Goal: Task Accomplishment & Management: Manage account settings

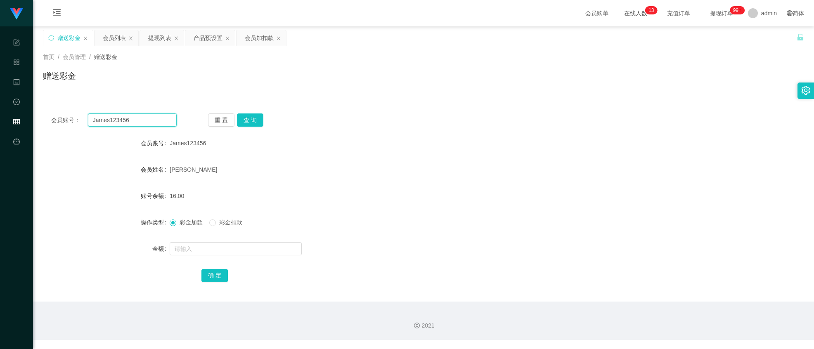
drag, startPoint x: 142, startPoint y: 114, endPoint x: 145, endPoint y: 71, distance: 42.6
click at [0, 42] on html "工作台代理端 系统配置 产品管理 内容中心 数据中心 会员管理 平台首页 保存配置 重置配置 整体风格设置 主题色 导航设置 内容区域宽度 定宽 固定Head…" at bounding box center [407, 174] width 814 height 349
click at [249, 131] on div "会员账号： James123456 重 置 查 询 会员账号 James123456 会员姓名 [PERSON_NAME] 账号余额 16.00 操作类型 彩…" at bounding box center [423, 203] width 761 height 196
click at [249, 120] on button "查 询" at bounding box center [250, 119] width 26 height 13
click at [259, 253] on input "text" at bounding box center [236, 248] width 132 height 13
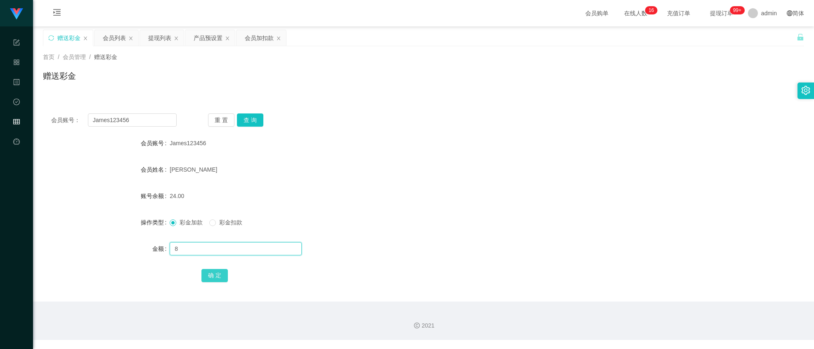
type input "8"
click at [211, 277] on button "确 定" at bounding box center [214, 275] width 26 height 13
drag, startPoint x: 137, startPoint y: 120, endPoint x: 15, endPoint y: 104, distance: 122.8
click at [50, 113] on div "会员账号： James123456 重 置 查 询 会员账号 James123456 会员姓名 [PERSON_NAME] 账号余额 32.00 操作类型 彩…" at bounding box center [423, 203] width 761 height 196
paste input "Eric0120"
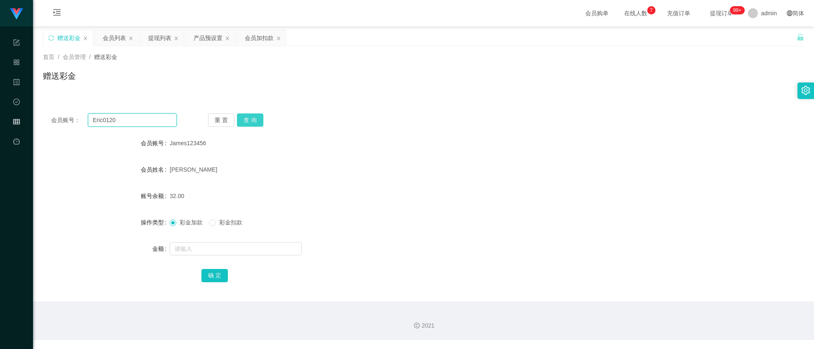
type input "Eric0120"
click at [259, 124] on button "查 询" at bounding box center [250, 119] width 26 height 13
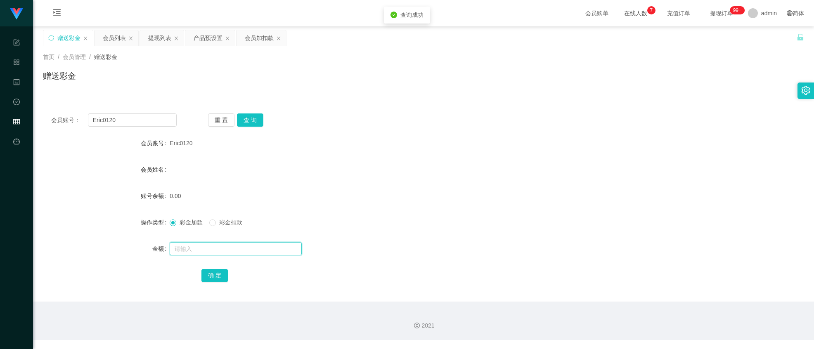
drag, startPoint x: 210, startPoint y: 253, endPoint x: 209, endPoint y: 230, distance: 22.3
click at [208, 253] on input "text" at bounding box center [236, 248] width 132 height 13
type input "100"
click at [210, 273] on button "确 定" at bounding box center [214, 275] width 26 height 13
click at [187, 241] on div at bounding box center [392, 249] width 444 height 17
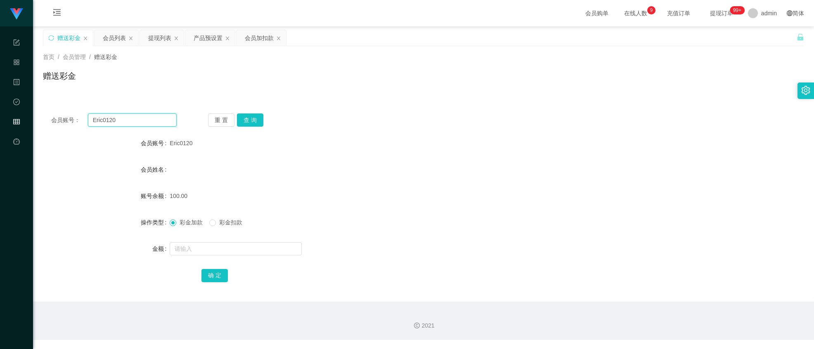
click at [129, 125] on input "Eric0120" at bounding box center [132, 119] width 89 height 13
click at [252, 117] on button "查 询" at bounding box center [250, 119] width 26 height 13
click at [149, 126] on input "Eric0120" at bounding box center [132, 119] width 89 height 13
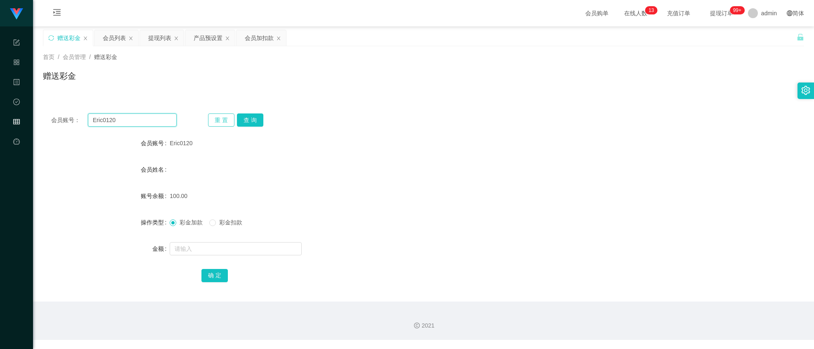
paste input "kittywang-9.1-49男"
type input "kittywang-9.1-49男"
click at [230, 123] on button "重 置" at bounding box center [221, 119] width 26 height 13
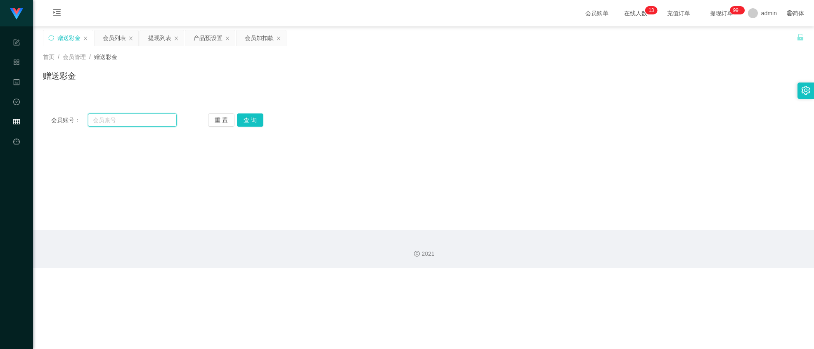
click at [156, 118] on input "text" at bounding box center [132, 119] width 89 height 13
paste input "kittywang-9.1-49男"
type input "kittywang-9.1-49男"
click at [253, 123] on button "查 询" at bounding box center [250, 119] width 26 height 13
click at [147, 116] on input "text" at bounding box center [132, 119] width 89 height 13
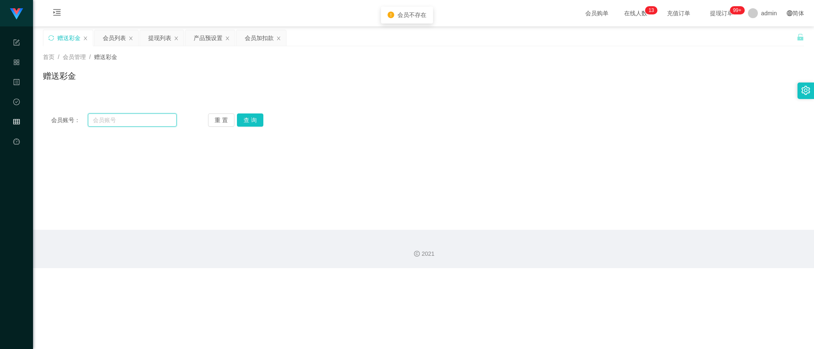
paste input "kittywang"
type input "kittywang"
click at [247, 121] on button "查 询" at bounding box center [250, 119] width 26 height 13
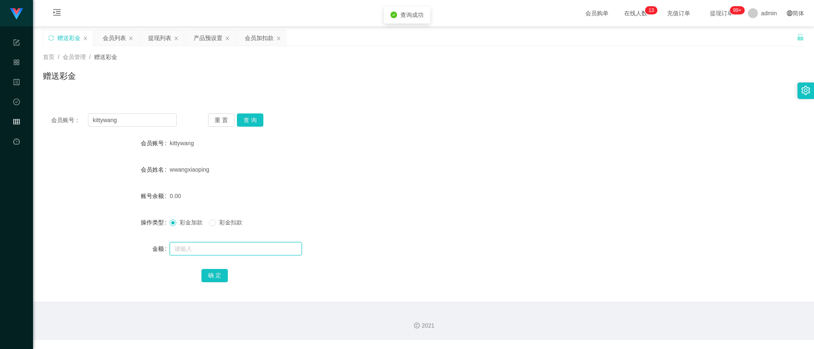
click at [191, 246] on input "text" at bounding box center [236, 248] width 132 height 13
type input "8"
click at [220, 271] on button "确 定" at bounding box center [214, 275] width 26 height 13
drag, startPoint x: 191, startPoint y: 247, endPoint x: 228, endPoint y: 226, distance: 42.8
click at [191, 246] on input "text" at bounding box center [236, 248] width 132 height 13
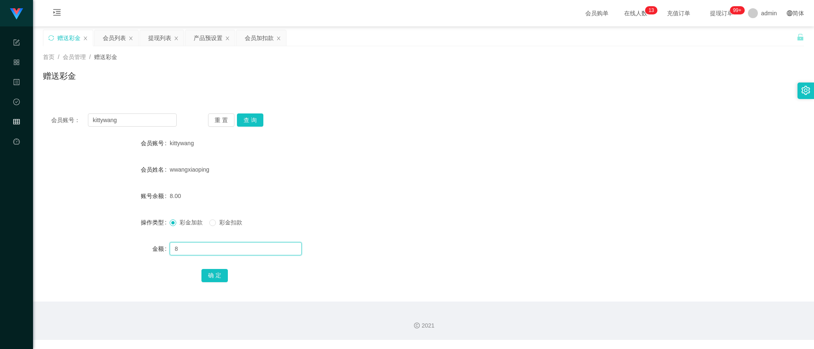
type input "8"
click at [219, 266] on form "会员账号 kittywang 会员姓名 wwangxiaoping 账号余额 8.00 操作类型 彩金加款 彩金扣款 金额 8 确 定" at bounding box center [423, 209] width 761 height 149
click at [219, 273] on button "确 定" at bounding box center [214, 275] width 26 height 13
click at [195, 248] on input "text" at bounding box center [236, 248] width 132 height 13
type input "8"
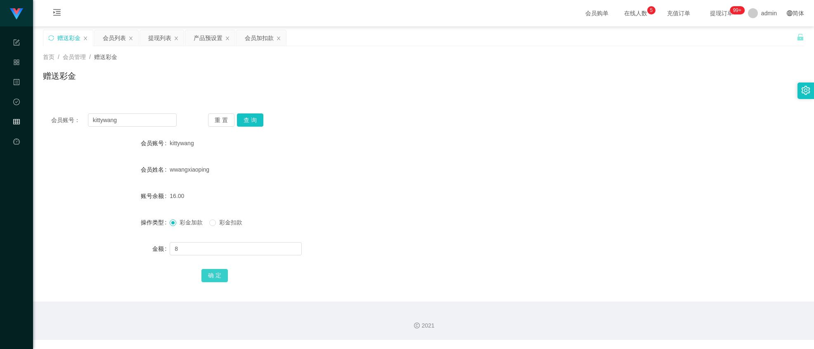
click at [210, 281] on button "确 定" at bounding box center [214, 275] width 26 height 13
drag, startPoint x: 204, startPoint y: 248, endPoint x: 230, endPoint y: 233, distance: 29.9
click at [204, 248] on input "text" at bounding box center [236, 248] width 132 height 13
type input "8"
click at [211, 272] on button "确 定" at bounding box center [214, 275] width 26 height 13
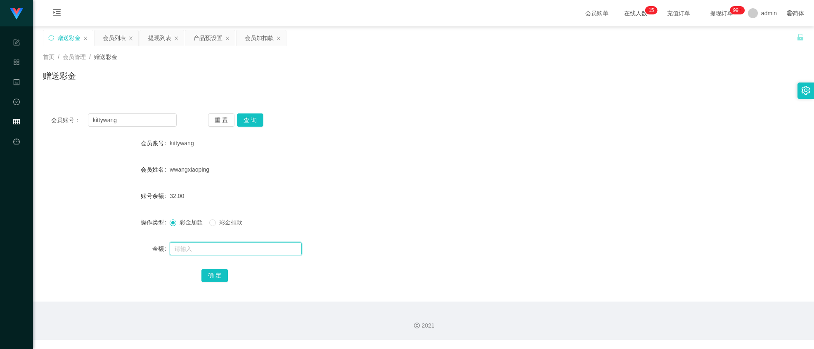
click at [213, 252] on input "text" at bounding box center [236, 248] width 132 height 13
type input "8"
click at [218, 269] on button "确 定" at bounding box center [214, 275] width 26 height 13
click at [242, 124] on button "查 询" at bounding box center [250, 119] width 26 height 13
click at [132, 123] on input "kittywang" at bounding box center [132, 119] width 89 height 13
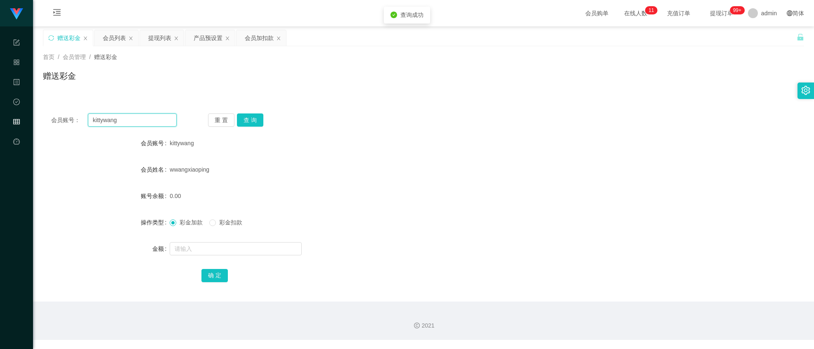
click at [132, 123] on input "kittywang" at bounding box center [132, 119] width 89 height 13
click at [155, 35] on div "提现列表" at bounding box center [159, 38] width 23 height 16
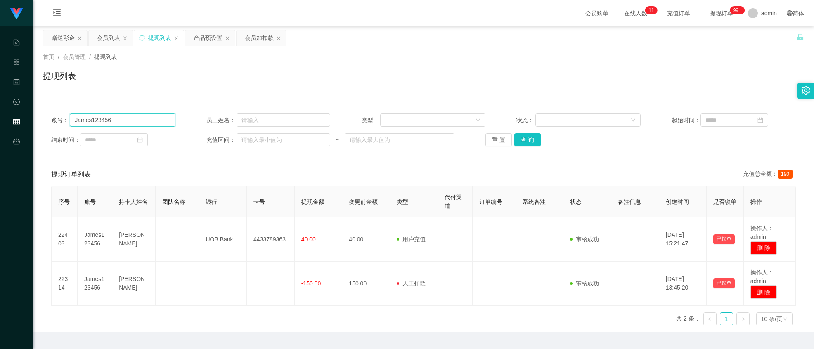
click at [124, 118] on input "James123456" at bounding box center [122, 119] width 105 height 13
paste input "kittywang"
type input "kittywang"
click at [525, 144] on button "查 询" at bounding box center [527, 139] width 26 height 13
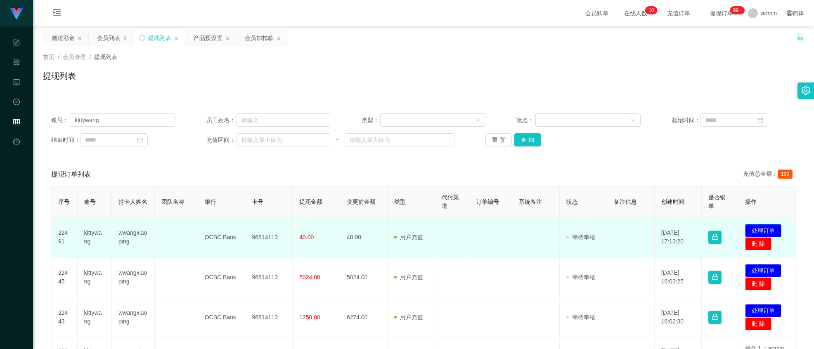
click at [756, 229] on button "处理订单" at bounding box center [763, 230] width 36 height 13
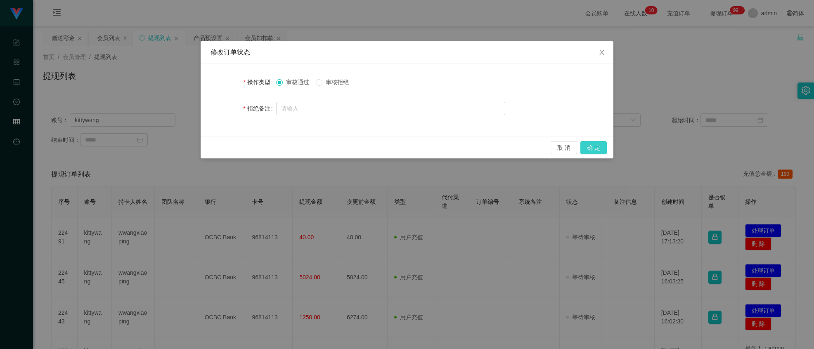
click at [585, 146] on button "确 定" at bounding box center [593, 147] width 26 height 13
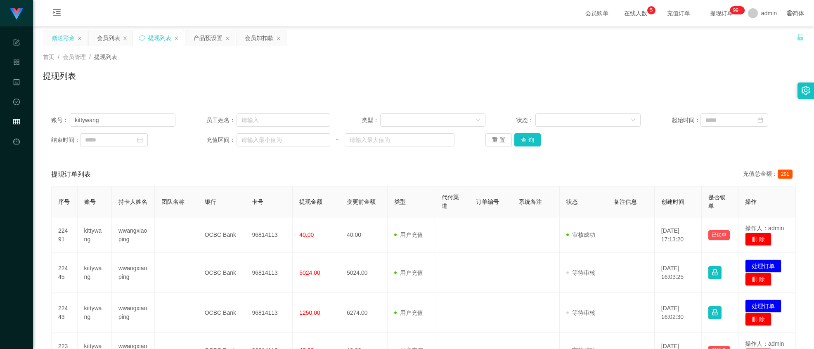
drag, startPoint x: 57, startPoint y: 33, endPoint x: 66, endPoint y: 40, distance: 11.3
click at [57, 33] on div "赠送彩金" at bounding box center [63, 38] width 23 height 16
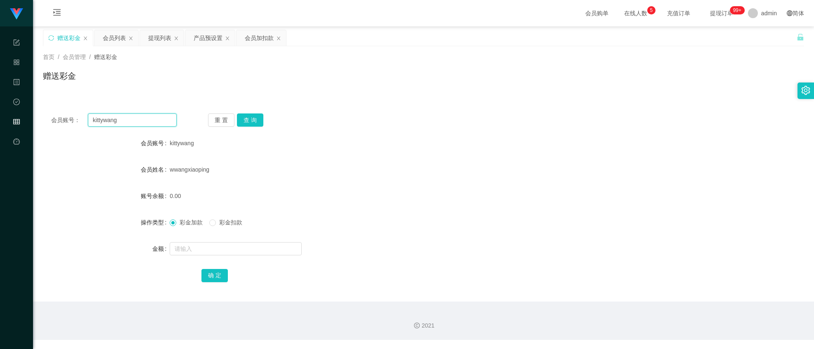
click at [139, 120] on input "kittywang" at bounding box center [132, 119] width 89 height 13
paste input "James123456"
type input "James123456"
click at [250, 122] on button "查 询" at bounding box center [250, 119] width 26 height 13
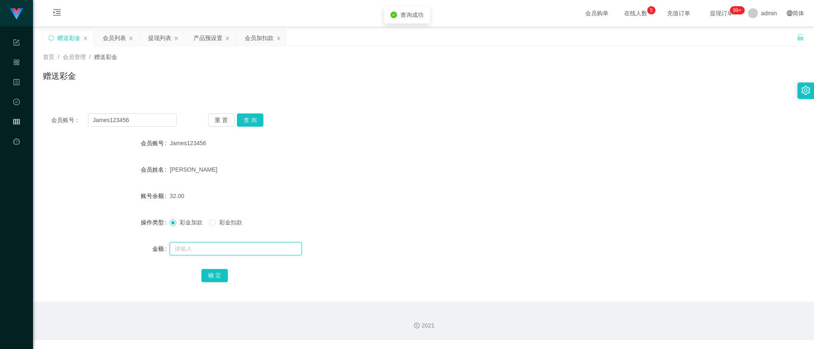
click at [202, 248] on input "text" at bounding box center [236, 248] width 132 height 13
type input "8"
drag, startPoint x: 214, startPoint y: 282, endPoint x: 212, endPoint y: 272, distance: 10.0
click at [214, 281] on button "确 定" at bounding box center [214, 275] width 26 height 13
click at [136, 118] on input "James123456" at bounding box center [132, 119] width 89 height 13
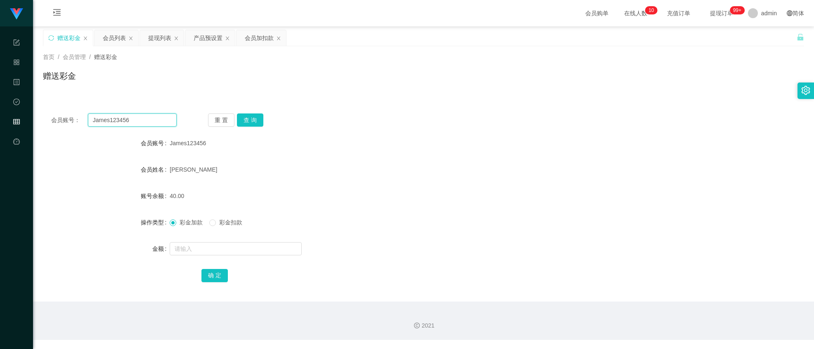
paste input "kittywang"
drag, startPoint x: 136, startPoint y: 118, endPoint x: 215, endPoint y: 127, distance: 78.9
click at [137, 118] on input "kittywang" at bounding box center [132, 119] width 89 height 13
type input "kittywang"
click at [252, 126] on button "查 询" at bounding box center [250, 119] width 26 height 13
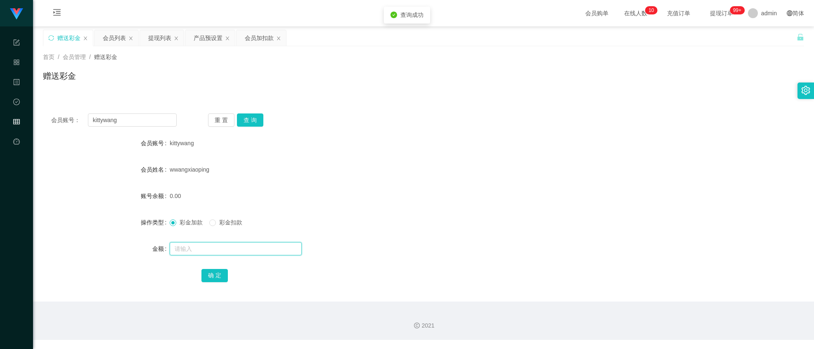
click at [220, 255] on input "text" at bounding box center [236, 248] width 132 height 13
type input "8"
click at [206, 273] on button "确 定" at bounding box center [214, 275] width 26 height 13
click at [140, 119] on input "kittywang" at bounding box center [132, 119] width 89 height 13
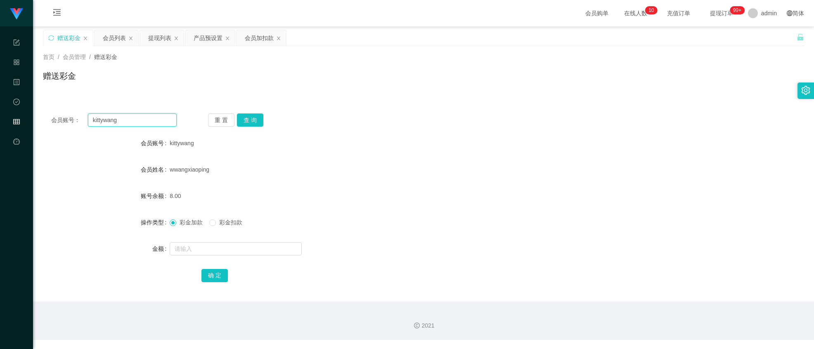
paste input "James123456"
type input "James123456"
click at [240, 116] on button "查 询" at bounding box center [250, 119] width 26 height 13
click at [208, 247] on input "text" at bounding box center [236, 248] width 132 height 13
type input "8"
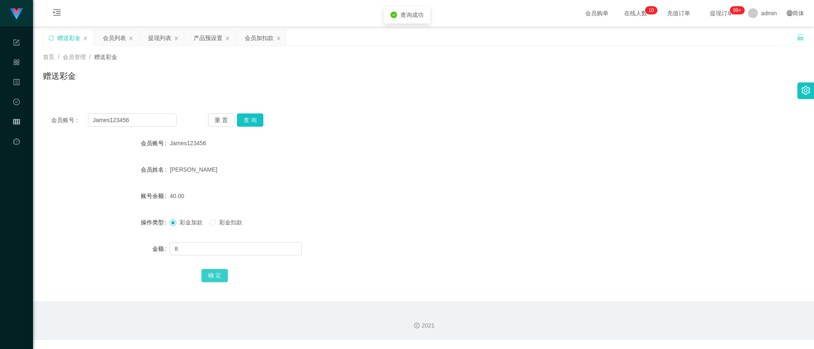
click at [211, 271] on button "确 定" at bounding box center [214, 275] width 26 height 13
click at [151, 40] on div "提现列表" at bounding box center [159, 38] width 23 height 16
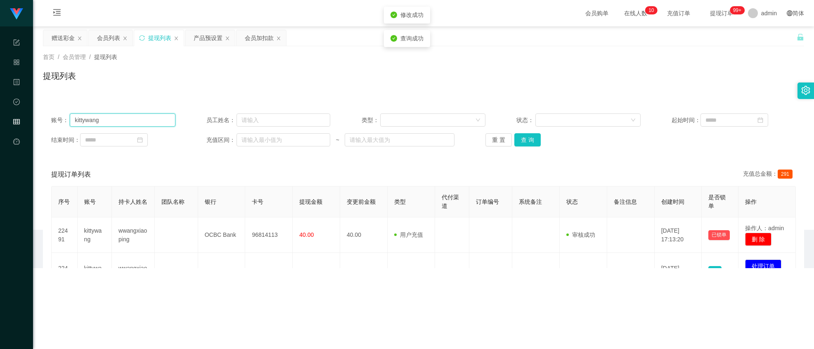
click at [154, 121] on input "kittywang" at bounding box center [122, 119] width 105 height 13
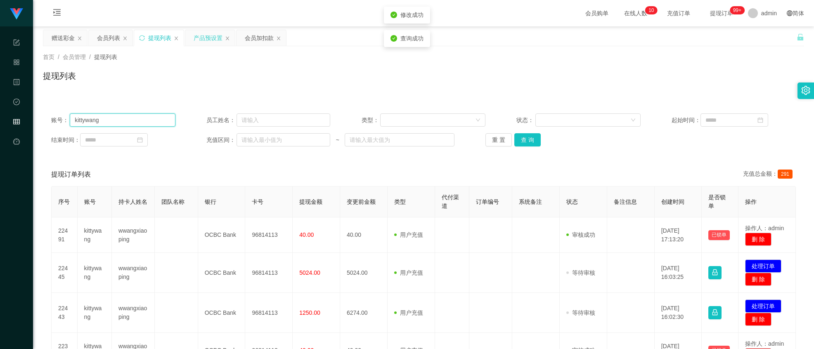
drag, startPoint x: 154, startPoint y: 121, endPoint x: 215, endPoint y: 40, distance: 101.9
click at [157, 93] on div "首页 / 会员管理 / 提现列表 / 提现列表 账号： kittywang 员工姓名： 类型： 状态： 起始时间： 结束时间： 充值区间： ~ 重 置 查 询…" at bounding box center [423, 256] width 761 height 420
paste input "James123456"
click at [522, 139] on button "查 询" at bounding box center [527, 139] width 26 height 13
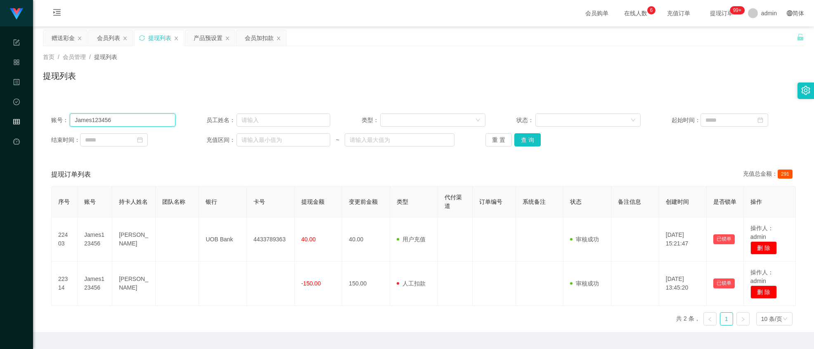
click at [157, 116] on input "James123456" at bounding box center [122, 119] width 105 height 13
paste input "kittywang"
type input "kittywang"
click at [517, 136] on button "查 询" at bounding box center [527, 139] width 26 height 13
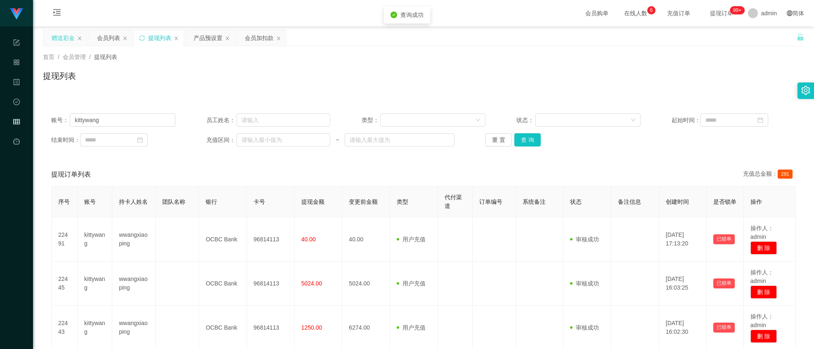
click at [64, 44] on div "赠送彩金" at bounding box center [63, 38] width 23 height 16
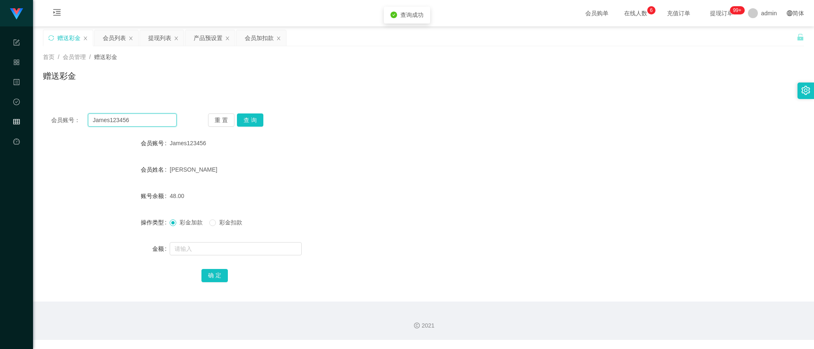
click at [150, 116] on input "James123456" at bounding box center [132, 119] width 89 height 13
paste input "kittywang"
type input "kittywang"
click at [247, 116] on button "查 询" at bounding box center [250, 119] width 26 height 13
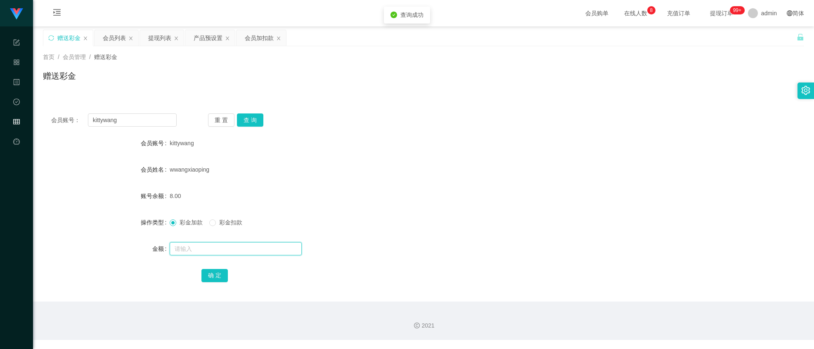
drag, startPoint x: 213, startPoint y: 252, endPoint x: 260, endPoint y: 225, distance: 53.6
click at [213, 248] on input "text" at bounding box center [236, 248] width 132 height 13
type input "8"
click at [218, 269] on div "确 定" at bounding box center [423, 275] width 444 height 17
click at [218, 269] on button "确 定" at bounding box center [214, 275] width 26 height 13
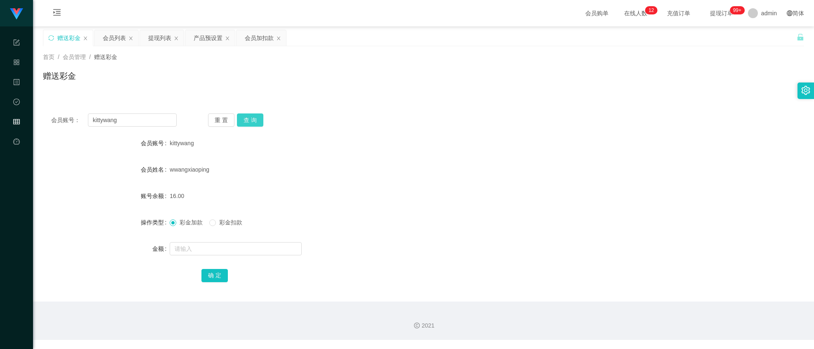
click at [251, 121] on button "查 询" at bounding box center [250, 119] width 26 height 13
drag, startPoint x: 127, startPoint y: 121, endPoint x: -3, endPoint y: 87, distance: 134.5
click at [0, 87] on html "工作台代理端 系统配置 产品管理 内容中心 数据中心 会员管理 平台首页 保存配置 重置配置 整体风格设置 主题色 导航设置 内容区域宽度 定宽 固定Head…" at bounding box center [407, 174] width 814 height 349
click at [154, 40] on div "提现列表" at bounding box center [159, 38] width 23 height 16
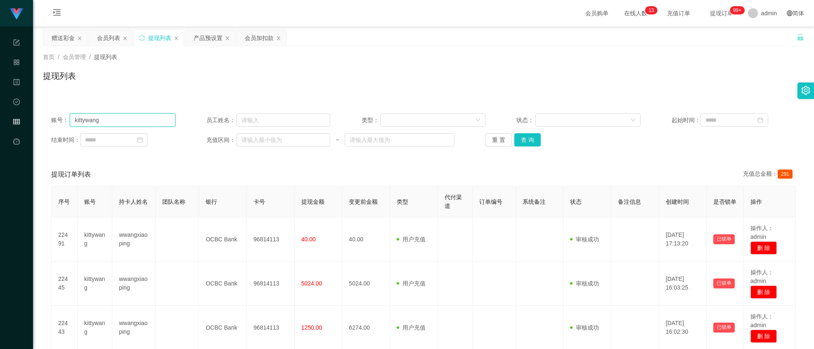
click at [139, 119] on input "kittywang" at bounding box center [122, 119] width 105 height 13
click at [517, 139] on button "查 询" at bounding box center [527, 139] width 26 height 13
click at [67, 40] on div "赠送彩金" at bounding box center [63, 38] width 23 height 16
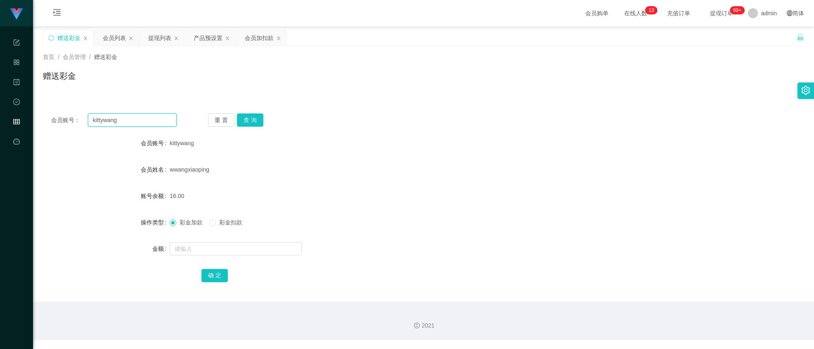
click at [141, 124] on input "kittywang" at bounding box center [132, 119] width 89 height 13
click at [222, 246] on input "text" at bounding box center [236, 248] width 132 height 13
type input "8"
click at [205, 275] on button "确 定" at bounding box center [214, 275] width 26 height 13
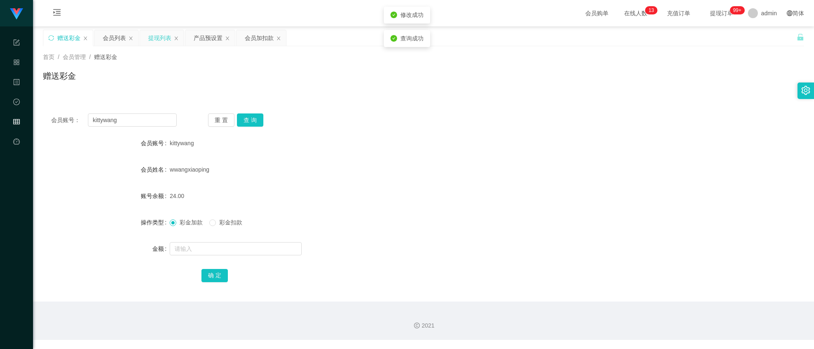
click at [167, 39] on div "提现列表" at bounding box center [159, 38] width 23 height 16
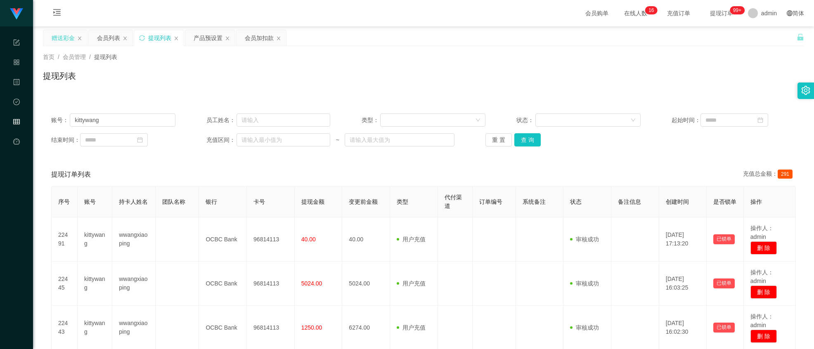
click at [59, 34] on div "赠送彩金" at bounding box center [63, 38] width 23 height 16
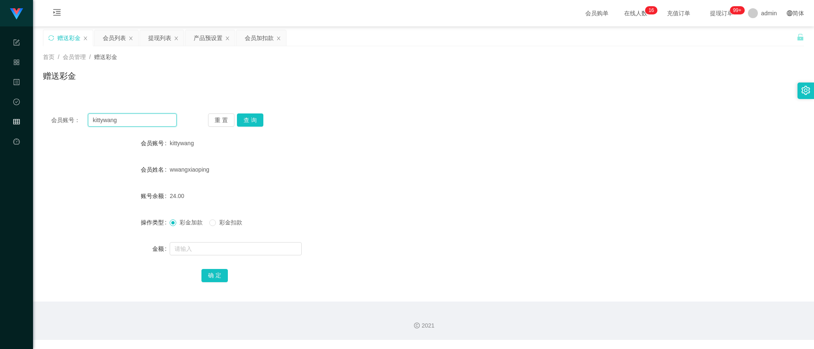
drag, startPoint x: 125, startPoint y: 121, endPoint x: -3, endPoint y: 90, distance: 131.3
click at [0, 90] on html "工作台代理端 系统配置 产品管理 内容中心 数据中心 会员管理 平台首页 保存配置 重置配置 整体风格设置 主题色 导航设置 内容区域宽度 定宽 固定Head…" at bounding box center [407, 174] width 814 height 349
paste input "James123456"
type input "James123456"
click at [237, 118] on button "查 询" at bounding box center [250, 119] width 26 height 13
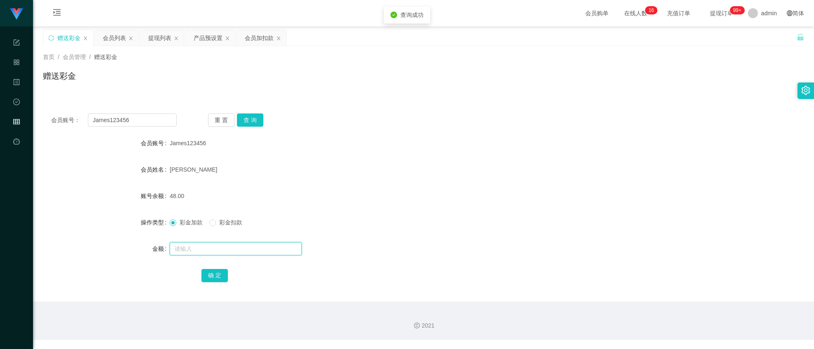
click at [206, 248] on input "text" at bounding box center [236, 248] width 132 height 13
type input "8"
click at [224, 282] on button "确 定" at bounding box center [214, 275] width 26 height 13
click at [248, 119] on button "查 询" at bounding box center [250, 119] width 26 height 13
click at [212, 255] on input "text" at bounding box center [236, 248] width 132 height 13
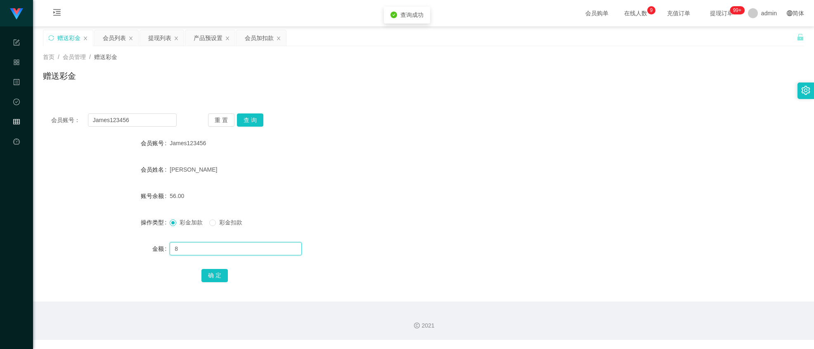
type input "8"
click at [223, 268] on div "确 定" at bounding box center [423, 275] width 444 height 17
click at [218, 270] on button "确 定" at bounding box center [214, 275] width 26 height 13
click at [470, 118] on div "会员账号： James123456 重 置 查 询" at bounding box center [423, 119] width 761 height 13
click at [138, 116] on input "James123456" at bounding box center [132, 119] width 89 height 13
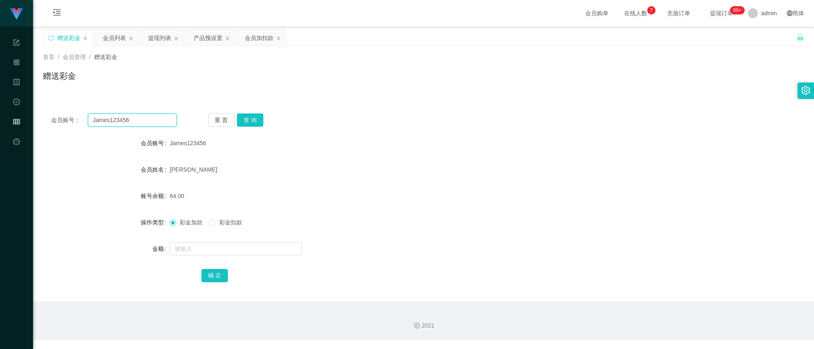
click at [138, 116] on input "James123456" at bounding box center [132, 119] width 89 height 13
paste input "kittywang"
type input "kittywang"
click at [254, 114] on button "查 询" at bounding box center [250, 119] width 26 height 13
click at [202, 248] on input "text" at bounding box center [236, 248] width 132 height 13
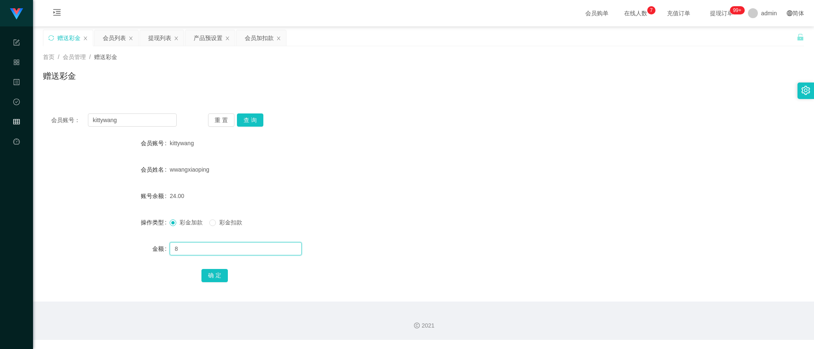
type input "8"
drag, startPoint x: 256, startPoint y: 111, endPoint x: 250, endPoint y: 111, distance: 5.8
click at [255, 111] on div "会员账号： kittywang 重 置 查 询 会员账号 kittywang 会员姓名 wwangxiaoping 账号余额 24.00 操作类型 彩金加款 …" at bounding box center [423, 203] width 761 height 196
drag, startPoint x: 242, startPoint y: 117, endPoint x: 246, endPoint y: 149, distance: 31.6
click at [242, 118] on button "查 询" at bounding box center [250, 119] width 26 height 13
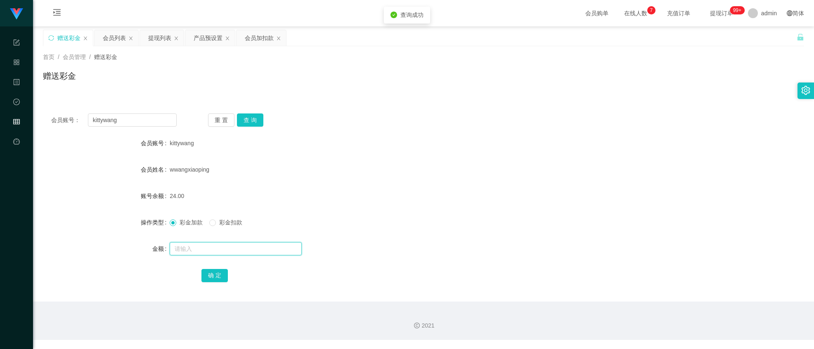
click at [203, 249] on input "text" at bounding box center [236, 248] width 132 height 13
type input "8"
click at [206, 271] on button "确 定" at bounding box center [214, 275] width 26 height 13
click at [392, 109] on div "会员账号： kittywang 重 置 查 询 会员账号 kittywang 会员姓名 wwangxiaoping 账号余额 32.00 操作类型 彩金加款 …" at bounding box center [423, 203] width 761 height 196
click at [132, 123] on input "kittywang" at bounding box center [132, 119] width 89 height 13
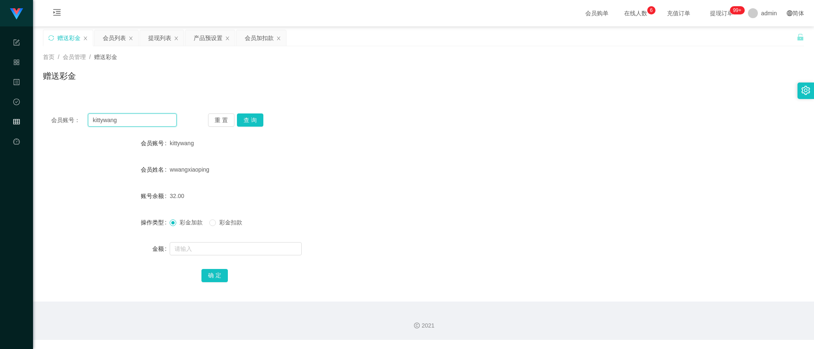
paste input "James123456"
drag, startPoint x: 134, startPoint y: 123, endPoint x: 182, endPoint y: 106, distance: 51.4
click at [139, 123] on input "James123456" at bounding box center [132, 119] width 89 height 13
type input "James123456"
click at [248, 122] on button "查 询" at bounding box center [250, 119] width 26 height 13
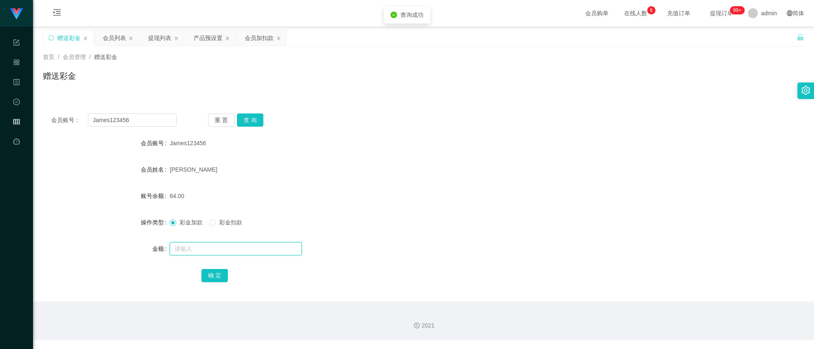
drag, startPoint x: 207, startPoint y: 250, endPoint x: 195, endPoint y: 232, distance: 21.6
click at [207, 250] on input "text" at bounding box center [236, 248] width 132 height 13
type input "8"
click at [215, 278] on button "确 定" at bounding box center [214, 275] width 26 height 13
click at [163, 125] on input "James123456" at bounding box center [132, 119] width 89 height 13
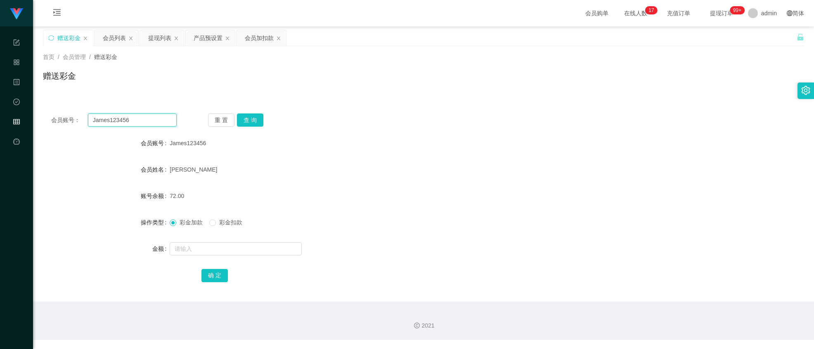
click at [163, 125] on input "James123456" at bounding box center [132, 119] width 89 height 13
paste input "kittywang"
type input "kittywang"
click at [273, 116] on div "重 置 查 询" at bounding box center [270, 119] width 125 height 13
click at [250, 116] on button "查 询" at bounding box center [250, 119] width 26 height 13
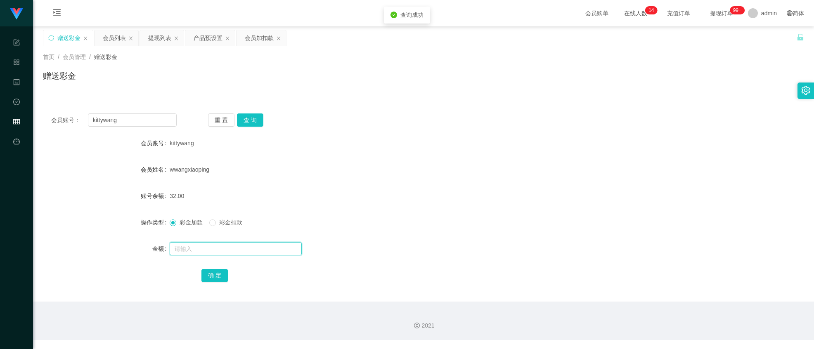
click at [224, 250] on input "text" at bounding box center [236, 248] width 132 height 13
type input "8"
click at [256, 123] on button "查 询" at bounding box center [250, 119] width 26 height 13
click at [224, 244] on input "text" at bounding box center [236, 248] width 132 height 13
type input "8"
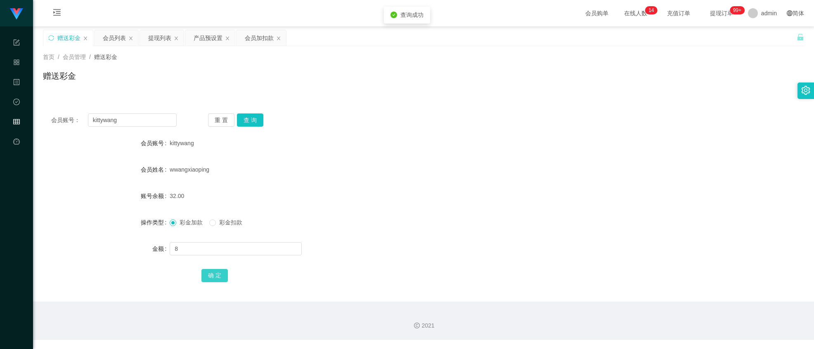
click at [215, 270] on button "确 定" at bounding box center [214, 275] width 26 height 13
drag, startPoint x: 159, startPoint y: 35, endPoint x: 165, endPoint y: 53, distance: 18.4
click at [159, 37] on div "提现列表" at bounding box center [159, 38] width 23 height 16
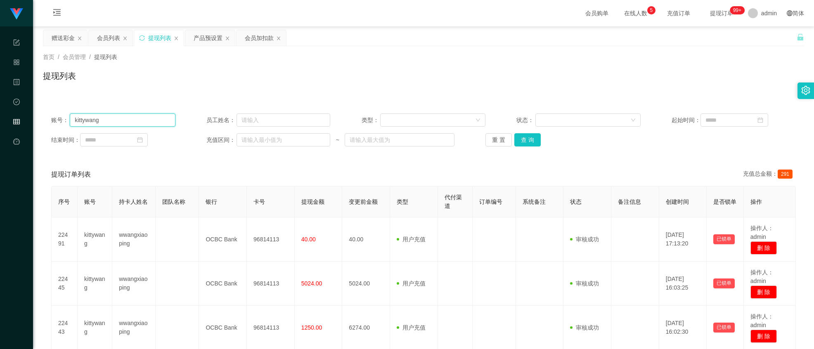
click at [134, 123] on input "kittywang" at bounding box center [122, 119] width 105 height 13
paste input "Eric0120"
click at [517, 136] on button "查 询" at bounding box center [527, 139] width 26 height 13
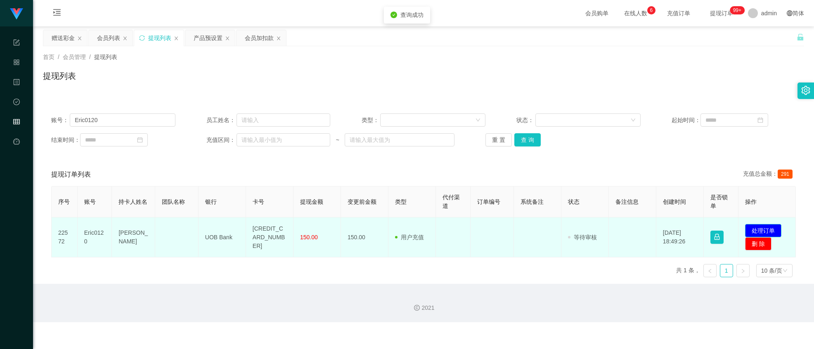
click at [761, 225] on button "处理订单" at bounding box center [763, 230] width 36 height 13
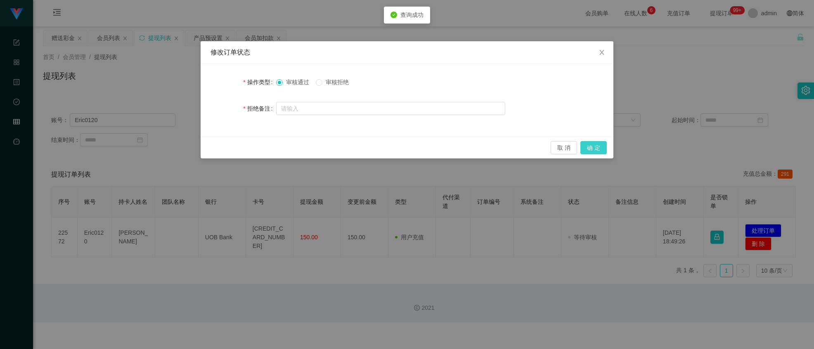
click at [593, 142] on button "确 定" at bounding box center [593, 147] width 26 height 13
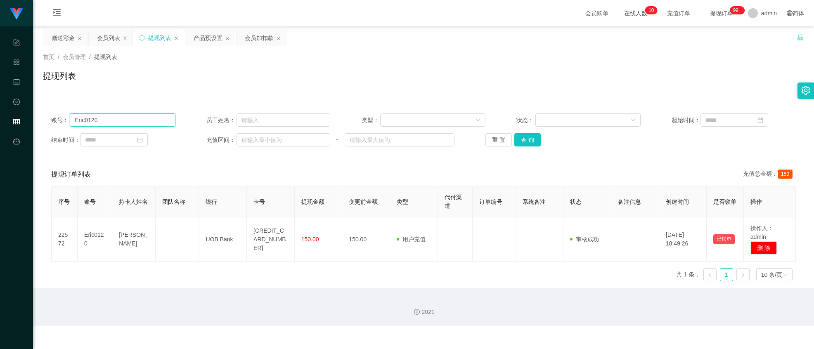
drag, startPoint x: 116, startPoint y: 118, endPoint x: 345, endPoint y: 111, distance: 229.9
click at [116, 118] on input "Eric0120" at bounding box center [122, 119] width 105 height 13
paste input "Eric0120"
click at [132, 119] on input "Eric0120Eric0120" at bounding box center [122, 119] width 105 height 13
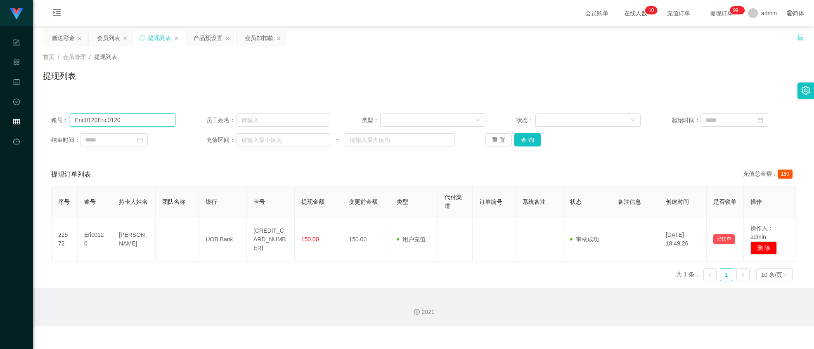
paste input "text"
type input "Eric0120"
click at [59, 32] on main "关闭左侧 关闭右侧 关闭其它 刷新页面 赠送彩金 会员列表 提现列表 产品预设置 会员加扣款 首页 / 会员管理 / 提现列表 / 提现列表 账号： Eric…" at bounding box center [423, 157] width 781 height 262
drag, startPoint x: 59, startPoint y: 33, endPoint x: 78, endPoint y: 48, distance: 24.1
click at [60, 33] on div "赠送彩金" at bounding box center [63, 38] width 23 height 16
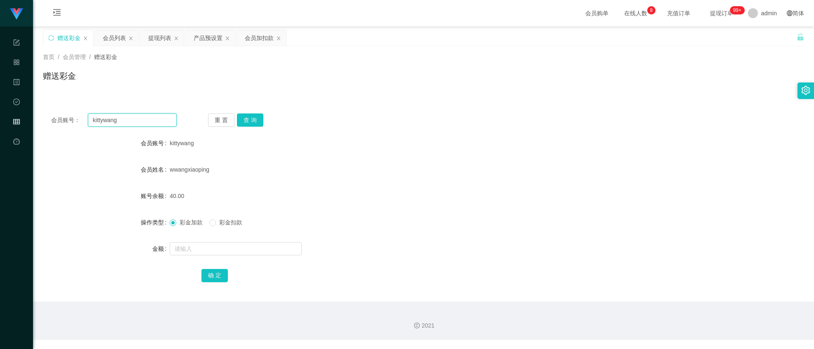
click at [149, 124] on input "kittywang" at bounding box center [132, 119] width 89 height 13
paste input "Eric0120"
type input "Eric0120"
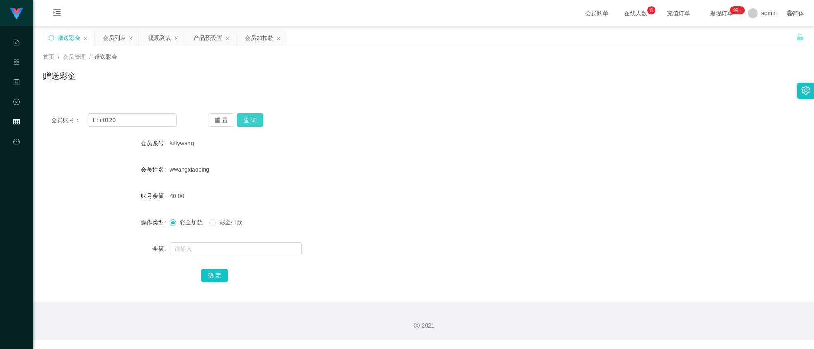
click at [241, 113] on button "查 询" at bounding box center [250, 119] width 26 height 13
click at [196, 251] on input "text" at bounding box center [236, 248] width 132 height 13
type input "8"
click at [205, 273] on button "确 定" at bounding box center [214, 275] width 26 height 13
click at [137, 117] on input "Eric0120" at bounding box center [132, 119] width 89 height 13
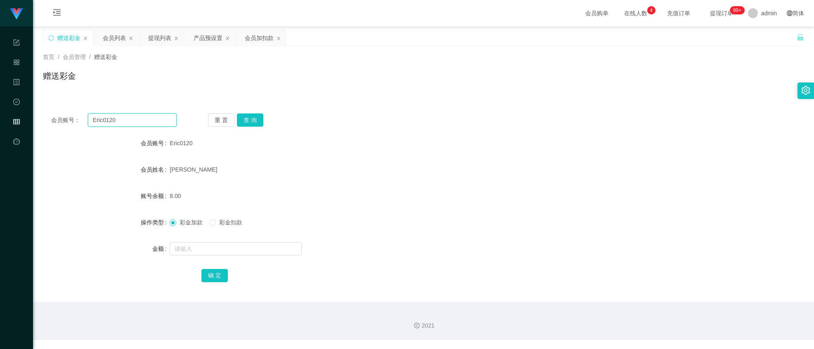
click at [137, 117] on input "Eric0120" at bounding box center [132, 119] width 89 height 13
paste input "96814113"
click at [137, 117] on input "96814113" at bounding box center [132, 119] width 89 height 13
click at [255, 116] on button "查 询" at bounding box center [250, 119] width 26 height 13
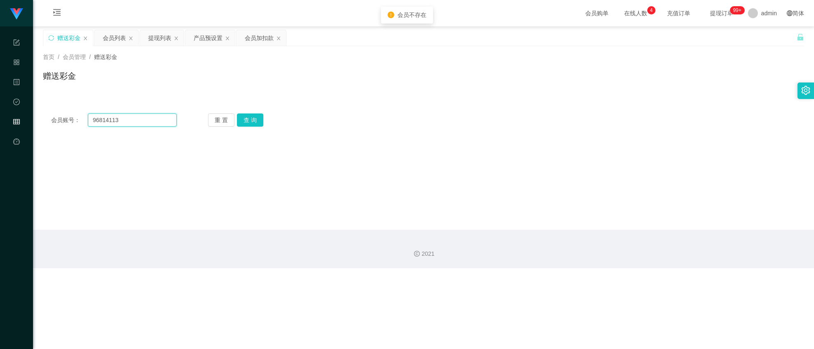
click at [153, 126] on input "96814113" at bounding box center [132, 119] width 89 height 13
click at [237, 119] on button "查 询" at bounding box center [250, 119] width 26 height 13
click at [140, 121] on input "96814113" at bounding box center [132, 119] width 89 height 13
paste input "kittywang"
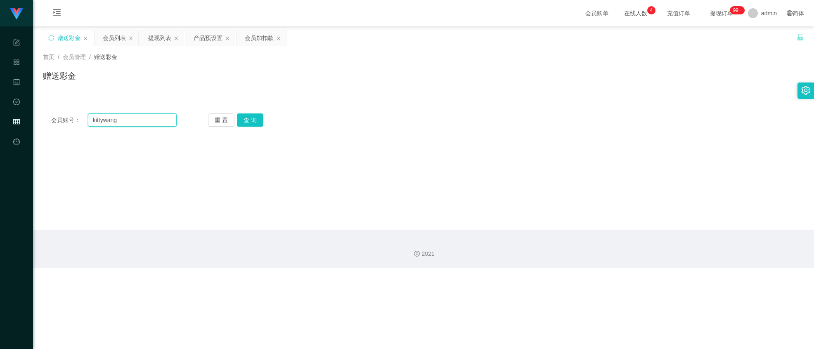
drag, startPoint x: 140, startPoint y: 121, endPoint x: 227, endPoint y: 119, distance: 86.7
click at [141, 121] on input "kittywang" at bounding box center [132, 119] width 89 height 13
type input "kittywang"
click at [251, 116] on button "查 询" at bounding box center [250, 119] width 26 height 13
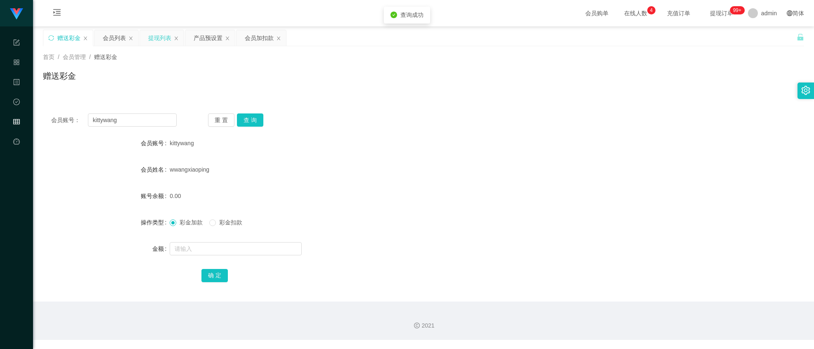
click at [158, 37] on div "提现列表" at bounding box center [159, 38] width 23 height 16
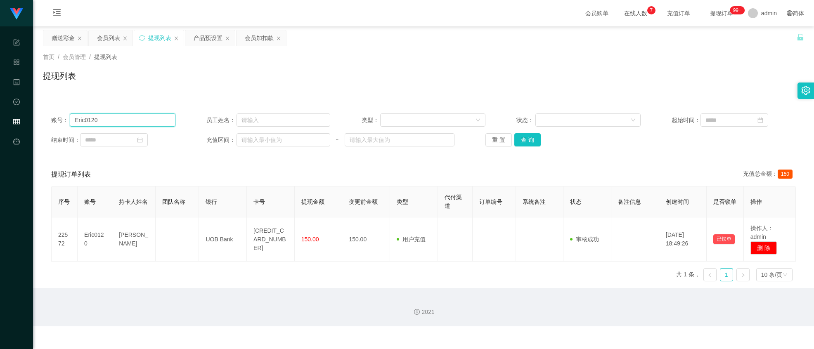
click at [145, 121] on input "Eric0120" at bounding box center [122, 119] width 105 height 13
paste input "kittywang"
type input "kittywang"
click at [523, 146] on button "查 询" at bounding box center [527, 139] width 26 height 13
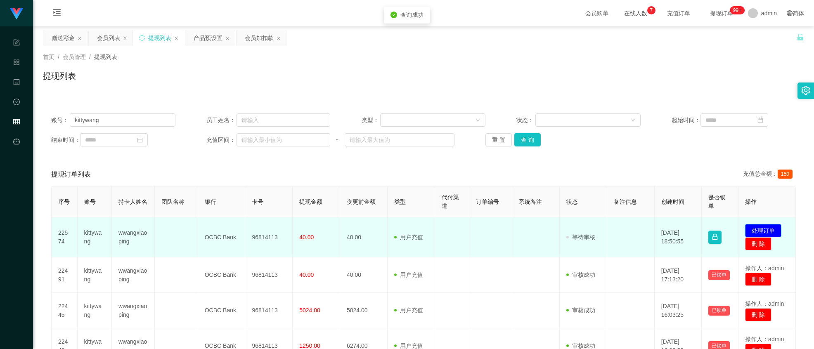
click at [751, 230] on button "处理订单" at bounding box center [763, 230] width 36 height 13
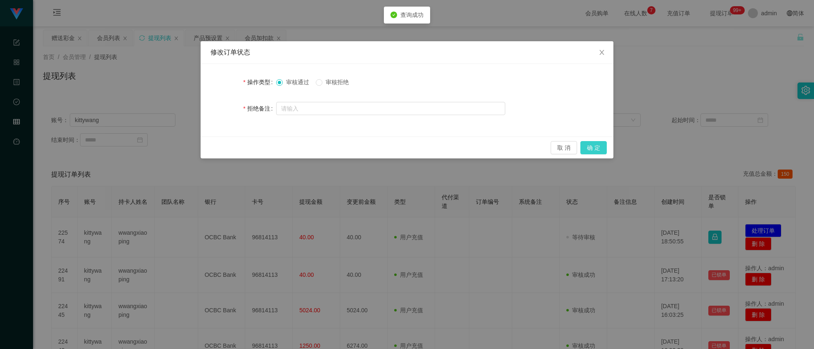
click at [599, 144] on button "确 定" at bounding box center [593, 147] width 26 height 13
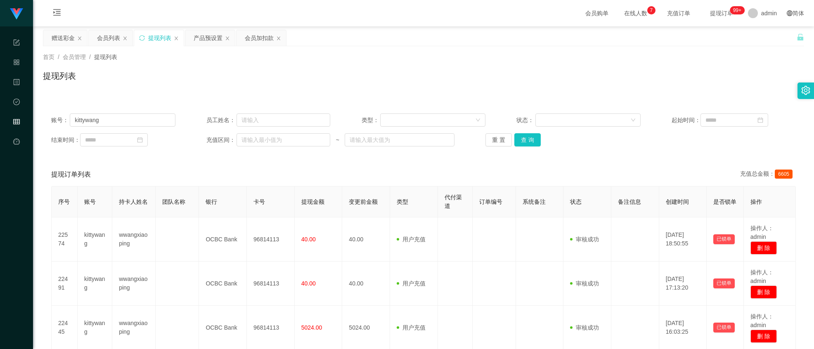
drag, startPoint x: 59, startPoint y: 40, endPoint x: 64, endPoint y: 47, distance: 7.8
click at [59, 40] on div "赠送彩金" at bounding box center [63, 38] width 23 height 16
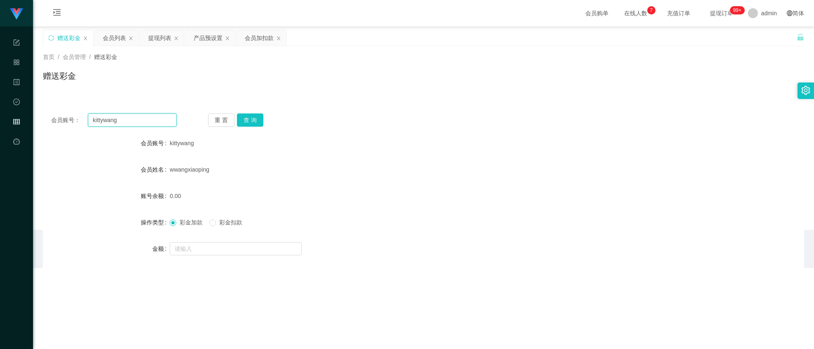
click at [129, 125] on input "kittywang" at bounding box center [132, 119] width 89 height 13
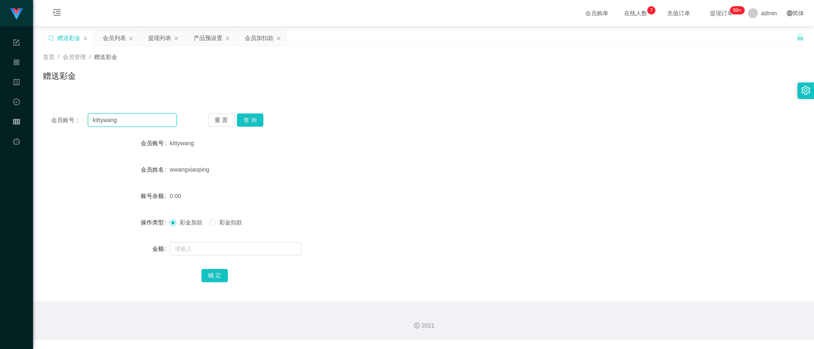
click at [129, 125] on input "kittywang" at bounding box center [132, 119] width 89 height 13
paste input "James123456"
type input "James123456"
click at [238, 121] on button "查 询" at bounding box center [250, 119] width 26 height 13
click at [235, 245] on input "text" at bounding box center [236, 248] width 132 height 13
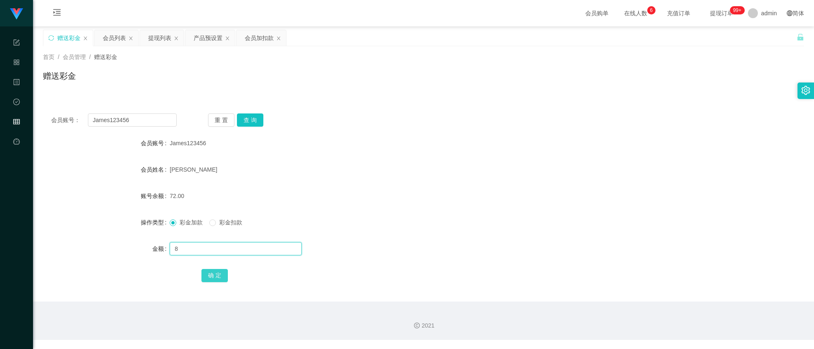
type input "8"
click at [214, 276] on button "确 定" at bounding box center [214, 275] width 26 height 13
click at [248, 115] on button "查 询" at bounding box center [250, 119] width 26 height 13
click at [210, 249] on input "text" at bounding box center [236, 248] width 132 height 13
type input "8"
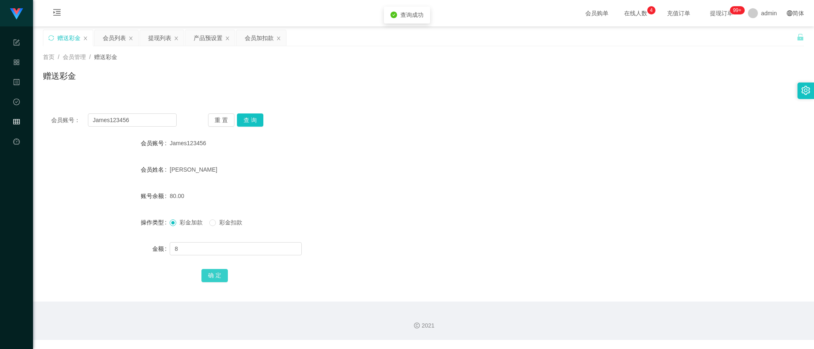
click at [224, 270] on button "确 定" at bounding box center [214, 275] width 26 height 13
click at [134, 118] on input "James123456" at bounding box center [132, 119] width 89 height 13
drag, startPoint x: 134, startPoint y: 118, endPoint x: 198, endPoint y: 112, distance: 64.6
click at [142, 118] on input "James123456" at bounding box center [132, 119] width 89 height 13
paste input "kittywang"
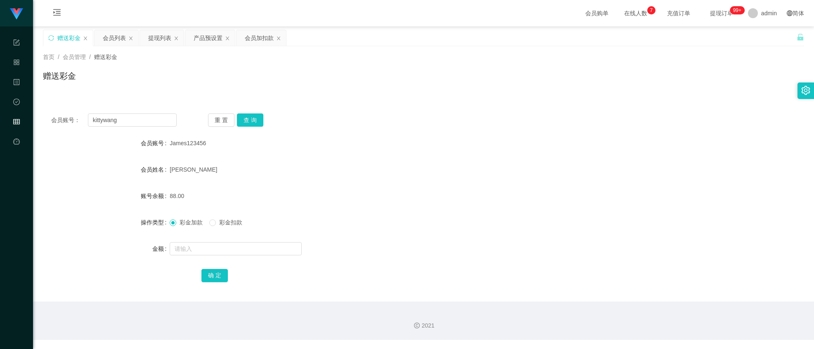
click at [243, 107] on div "会员账号： kittywang 重 置 查 询 会员账号 James123456 会员姓名 [PERSON_NAME] 账号余额 88.00 操作类型 彩金加…" at bounding box center [423, 198] width 761 height 206
click at [248, 116] on button "查 询" at bounding box center [250, 119] width 26 height 13
click at [53, 168] on div "会员姓名" at bounding box center [106, 169] width 127 height 17
click at [133, 120] on input "kittywang" at bounding box center [132, 119] width 89 height 13
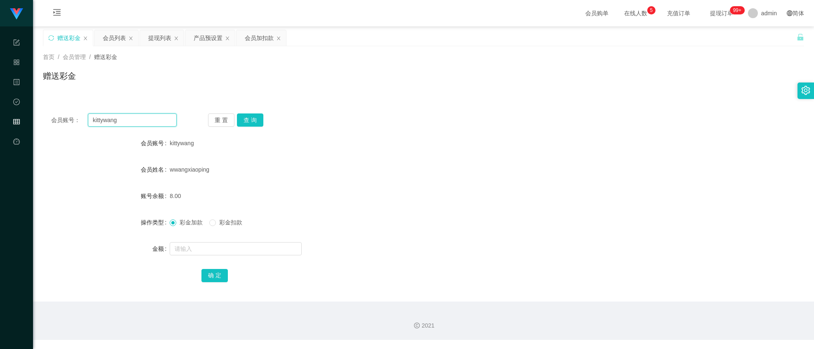
paste input "James123456"
type input "James123456"
click at [256, 119] on button "查 询" at bounding box center [250, 119] width 26 height 13
click at [207, 251] on input "text" at bounding box center [236, 248] width 132 height 13
type input "300"
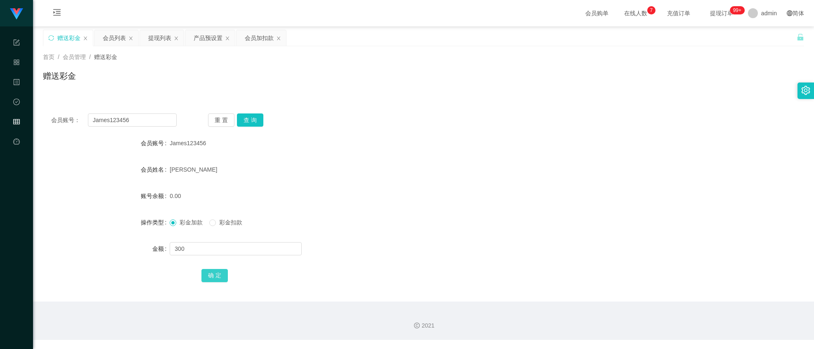
click at [216, 272] on button "确 定" at bounding box center [214, 275] width 26 height 13
drag, startPoint x: 109, startPoint y: 35, endPoint x: 146, endPoint y: 38, distance: 36.5
click at [113, 37] on div "会员列表" at bounding box center [114, 38] width 23 height 16
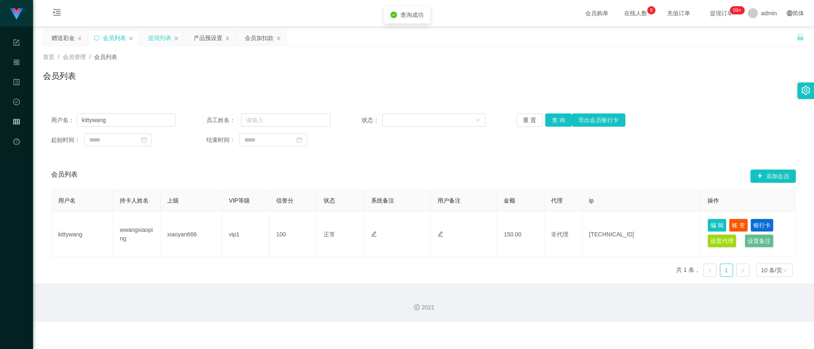
click at [158, 38] on div "提现列表" at bounding box center [159, 38] width 23 height 16
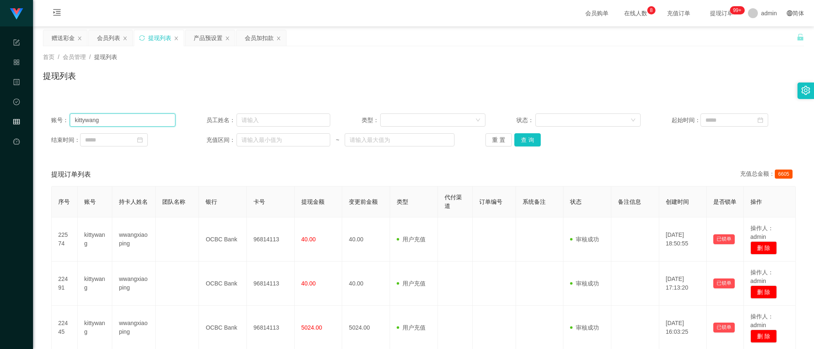
click at [125, 124] on input "kittywang" at bounding box center [122, 119] width 105 height 13
drag, startPoint x: 125, startPoint y: 124, endPoint x: 165, endPoint y: 129, distance: 39.9
click at [125, 124] on input "kittywang" at bounding box center [122, 119] width 105 height 13
paste input "James123456"
type input "James123456"
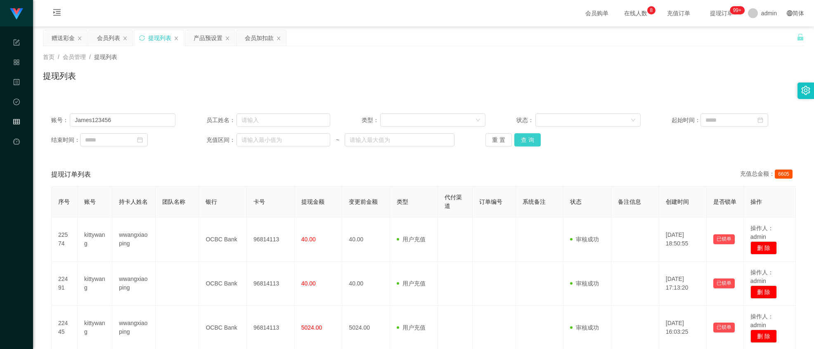
click at [522, 138] on button "查 询" at bounding box center [527, 139] width 26 height 13
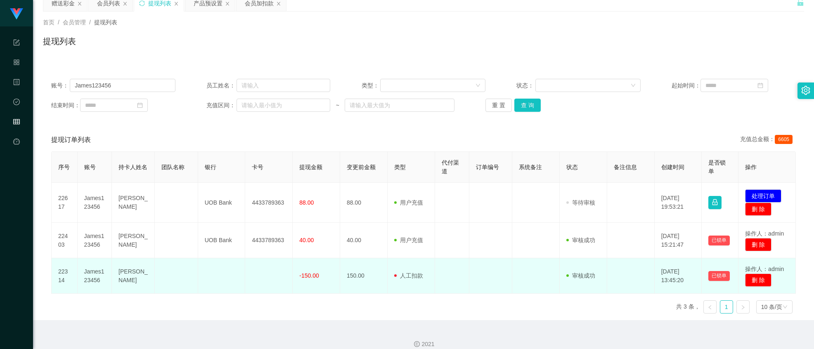
scroll to position [45, 0]
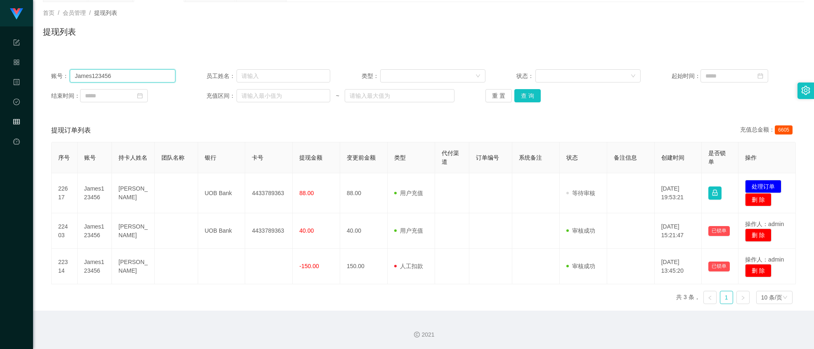
click at [129, 74] on input "James123456" at bounding box center [122, 75] width 105 height 13
drag, startPoint x: 130, startPoint y: 74, endPoint x: 26, endPoint y: 58, distance: 105.3
click at [31, 59] on section "工作台代理端 系统配置 产品管理 内容中心 数据中心 会员管理 平台首页 保存配置 重置配置 整体风格设置 主题色 导航设置 内容区域宽度 定宽 固定Head…" at bounding box center [407, 152] width 814 height 393
click at [517, 100] on button "查 询" at bounding box center [527, 95] width 26 height 13
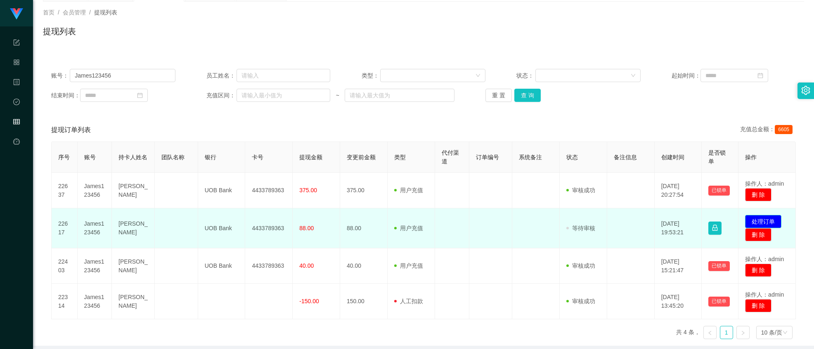
click at [760, 227] on button "处理订单" at bounding box center [763, 221] width 36 height 13
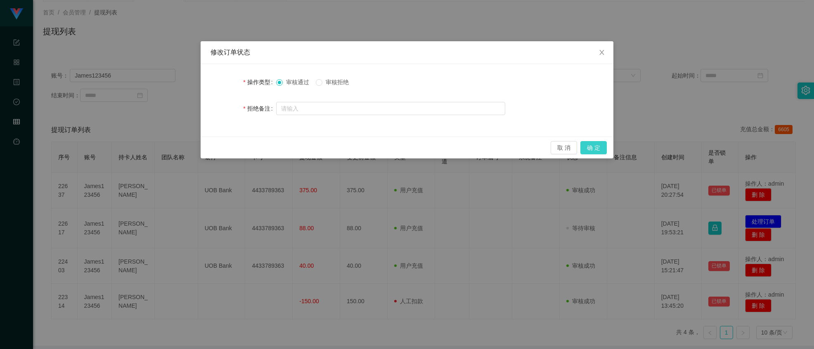
click at [591, 147] on button "确 定" at bounding box center [593, 147] width 26 height 13
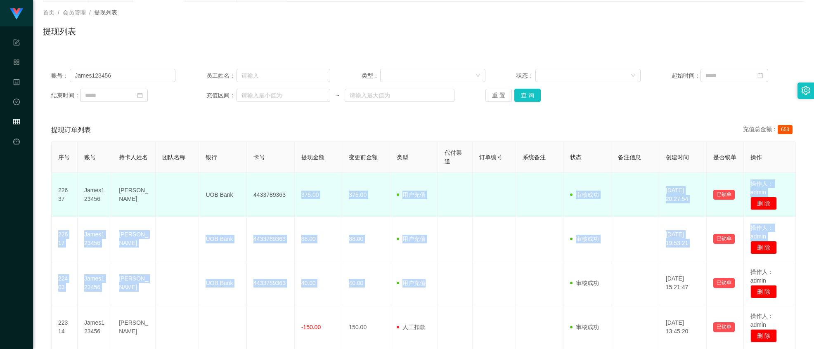
drag, startPoint x: 427, startPoint y: 278, endPoint x: 274, endPoint y: 187, distance: 177.6
click at [281, 189] on tbody "22637 James123456 [PERSON_NAME] Bank 4433789363 375.00 375.00 用户充值 人工扣款 审核驳回 审核…" at bounding box center [424, 261] width 744 height 177
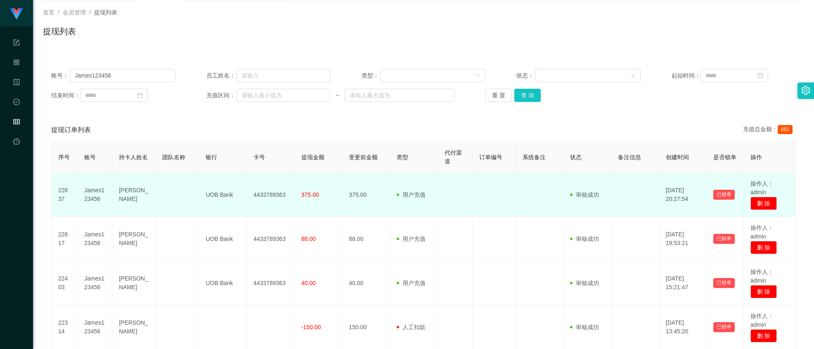
click at [247, 184] on td "4433789363" at bounding box center [271, 195] width 48 height 44
drag, startPoint x: 113, startPoint y: 195, endPoint x: 285, endPoint y: 204, distance: 172.3
click at [285, 204] on tr "22637 James123456 [PERSON_NAME] Bank 4433789363 375.00 375.00 用户充值 人工扣款 审核驳回 审核…" at bounding box center [424, 195] width 744 height 44
copy tr "[PERSON_NAME] Bank 4433789363"
click at [133, 200] on td "[PERSON_NAME]" at bounding box center [133, 195] width 43 height 44
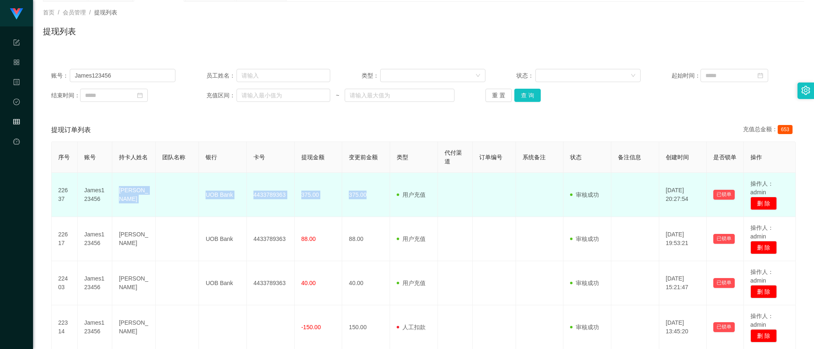
drag, startPoint x: 115, startPoint y: 198, endPoint x: 370, endPoint y: 203, distance: 255.1
click at [370, 203] on tr "22637 James123456 [PERSON_NAME] Bank 4433789363 375.00 375.00 用户充值 人工扣款 审核驳回 审核…" at bounding box center [424, 195] width 744 height 44
copy tr "[PERSON_NAME] Bank 4433789363 375.00 375.00"
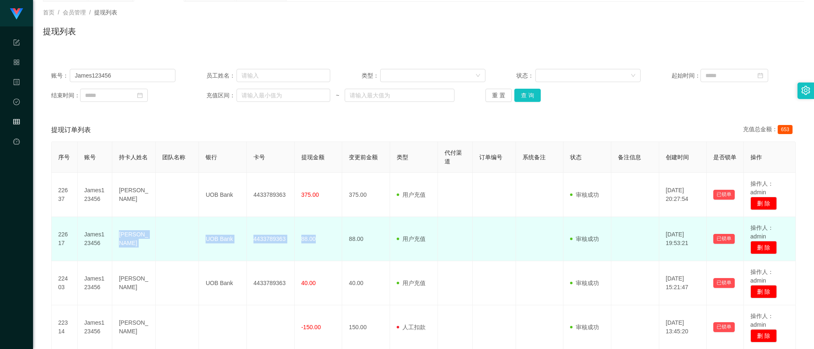
drag, startPoint x: 111, startPoint y: 241, endPoint x: 335, endPoint y: 242, distance: 224.5
click at [326, 245] on tr "22617 James123456 [PERSON_NAME] Bank 4433789363 88.00 88.00 用户充值 人工扣款 审核驳回 审核成功…" at bounding box center [424, 239] width 744 height 44
copy tr "[PERSON_NAME] Bank 4433789363 88.00"
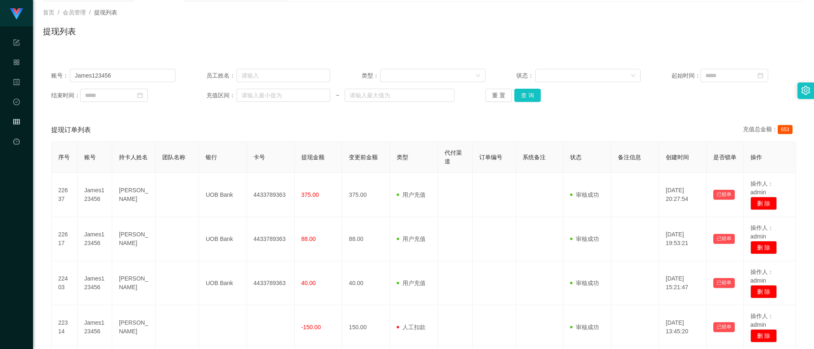
drag, startPoint x: 193, startPoint y: 27, endPoint x: 212, endPoint y: 17, distance: 21.4
click at [205, 19] on div "首页 / 会员管理 / 提现列表 / 提现列表" at bounding box center [423, 26] width 761 height 36
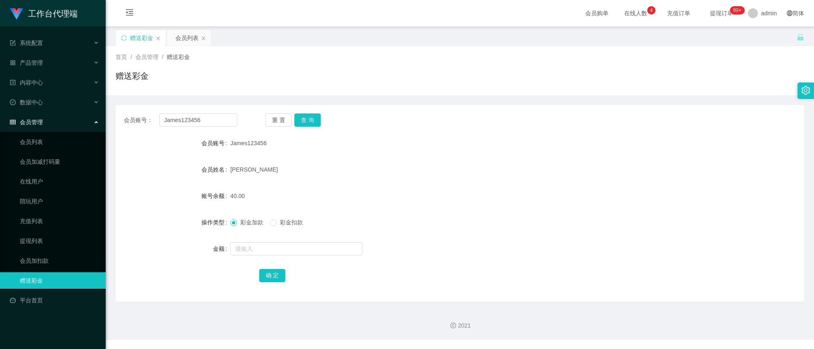
click at [211, 118] on input "James123456" at bounding box center [198, 119] width 78 height 13
drag, startPoint x: 296, startPoint y: 117, endPoint x: 267, endPoint y: 117, distance: 28.9
click at [297, 117] on button "查 询" at bounding box center [307, 119] width 26 height 13
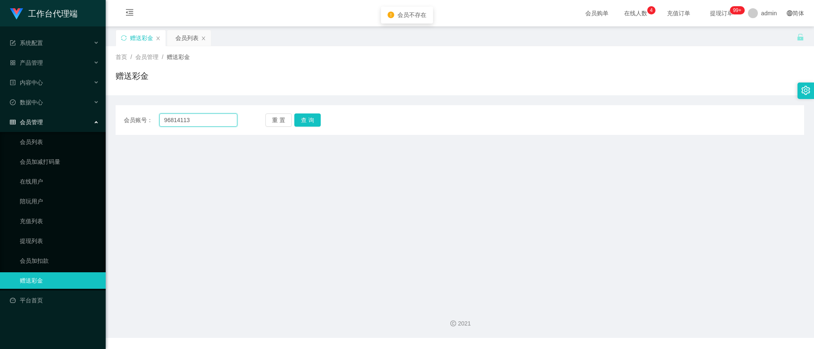
click at [194, 121] on input "96814113" at bounding box center [198, 119] width 78 height 13
drag, startPoint x: 194, startPoint y: 121, endPoint x: 256, endPoint y: 125, distance: 62.9
click at [195, 121] on input "96814113" at bounding box center [198, 119] width 78 height 13
paste input "kittywang"
click at [299, 119] on button "查 询" at bounding box center [307, 119] width 26 height 13
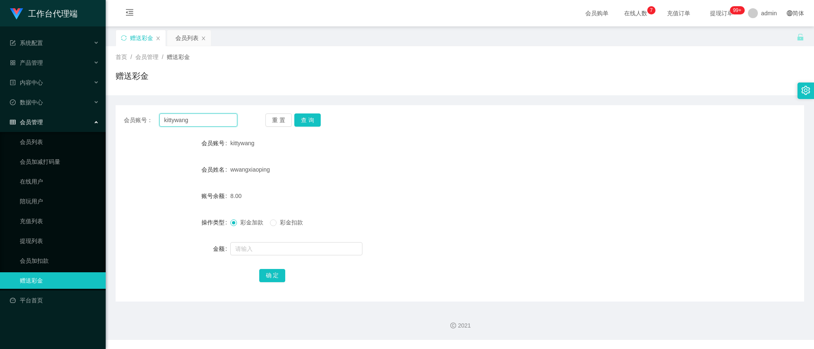
click at [209, 116] on input "kittywang" at bounding box center [198, 119] width 78 height 13
paste input "Eric0120"
type input "Eric0120"
click at [306, 118] on button "查 询" at bounding box center [307, 119] width 26 height 13
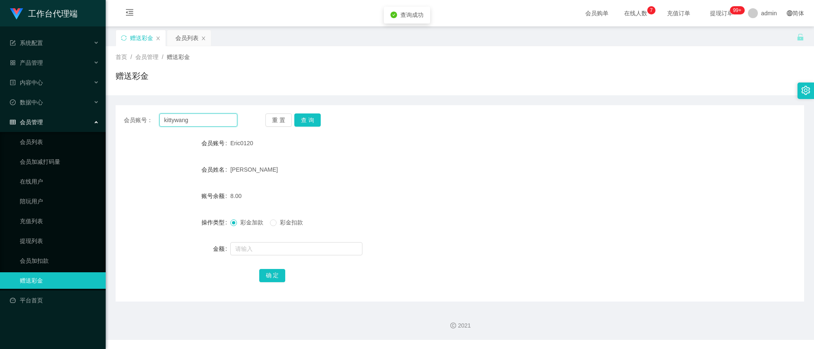
type input "kittywang"
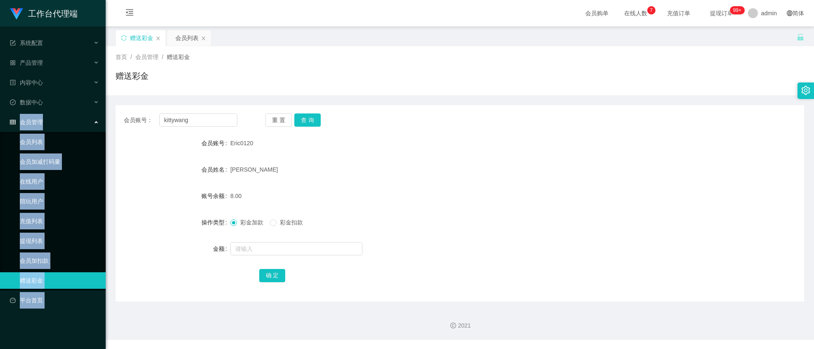
drag, startPoint x: 60, startPoint y: 104, endPoint x: 162, endPoint y: 5, distance: 142.1
click at [162, 5] on section "工作台代理端 系统配置 产品管理 内容中心 数据中心 会员管理 会员列表 会员加减打码量 在线用户 陪玩用户 充值列表 提现列表 会员加扣款 赠送彩金 平台首…" at bounding box center [407, 170] width 814 height 340
